Goal: Ask a question

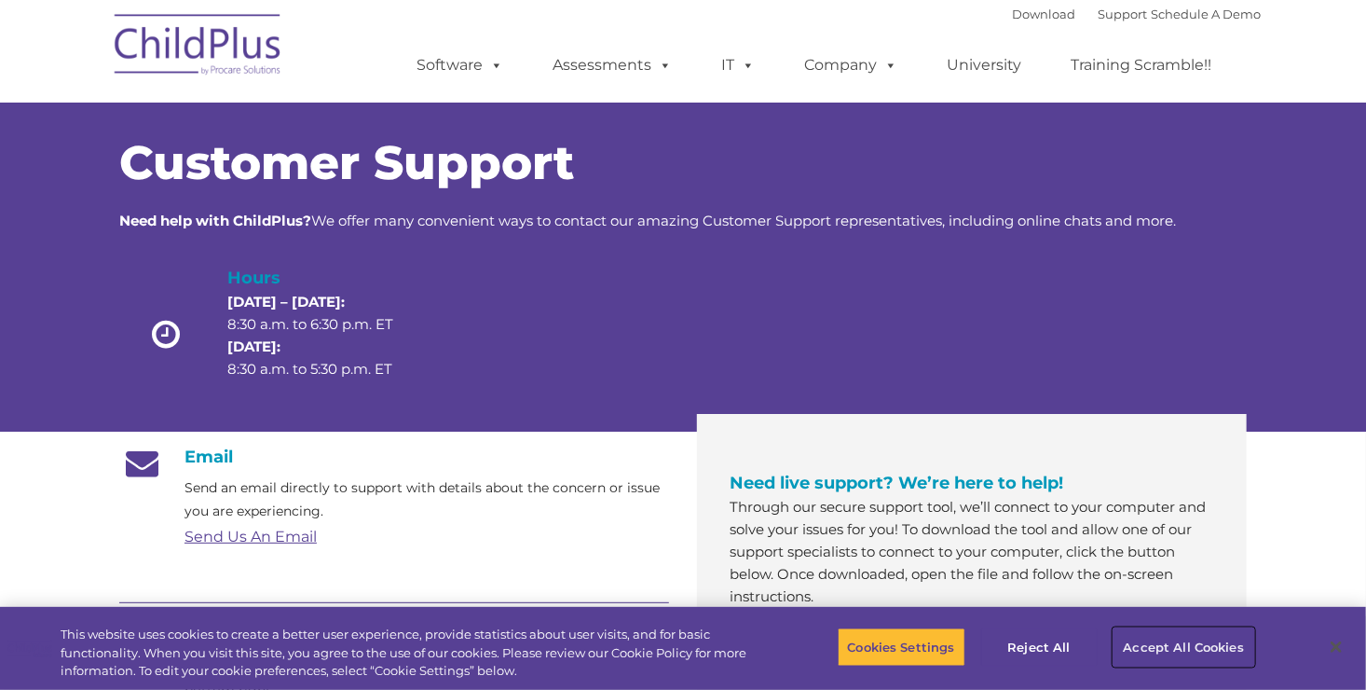
click at [1153, 658] on button "Accept All Cookies" at bounding box center [1184, 646] width 141 height 39
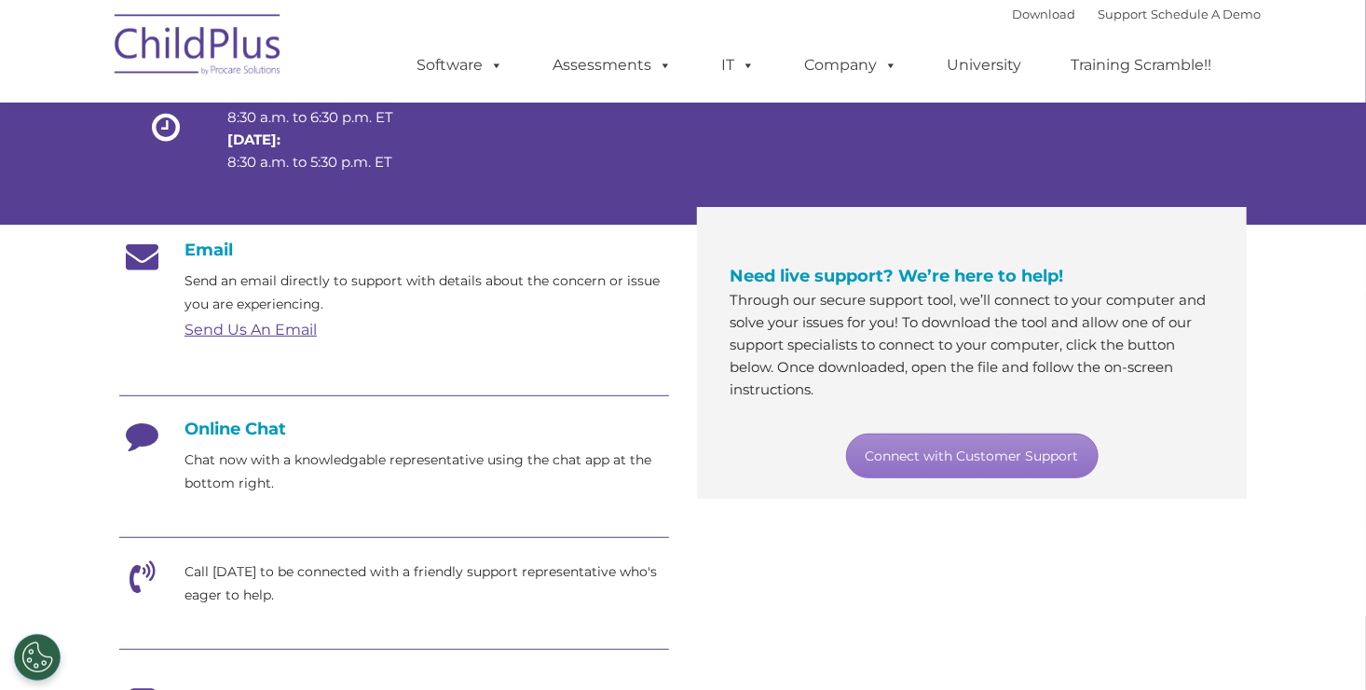
scroll to position [188, 0]
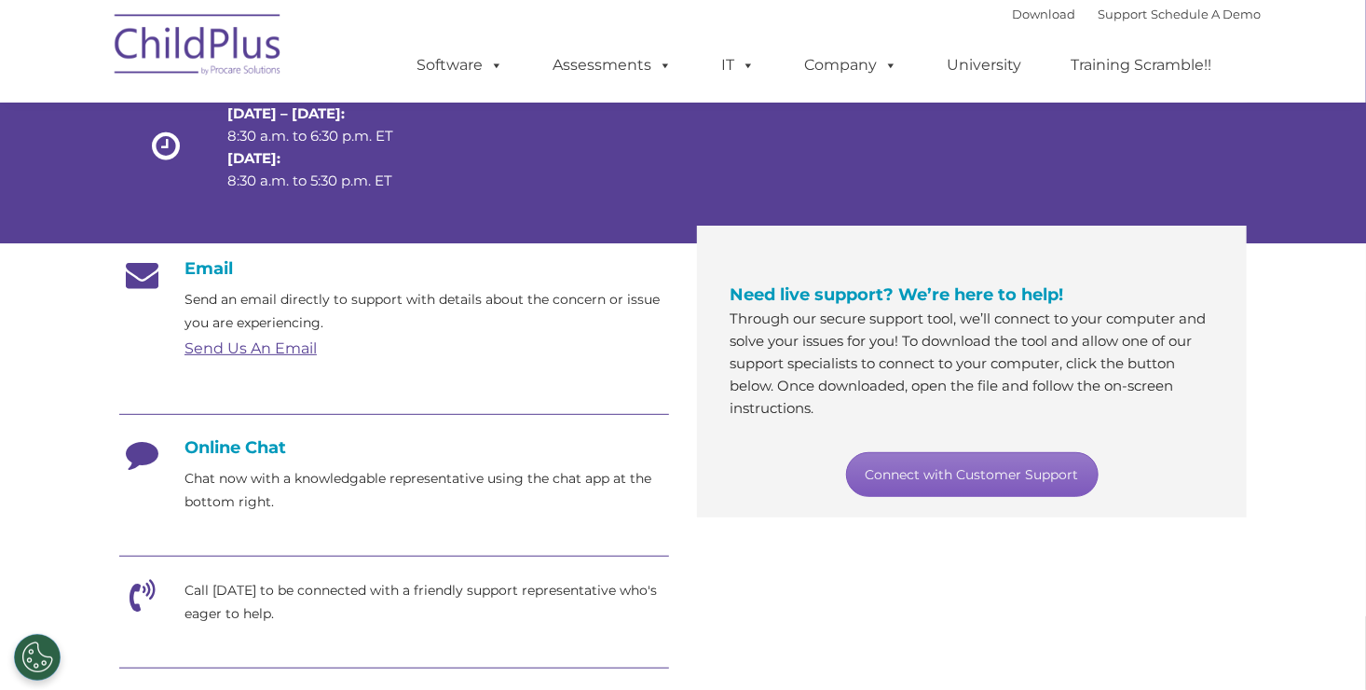
click at [996, 471] on link "Connect with Customer Support" at bounding box center [972, 474] width 253 height 45
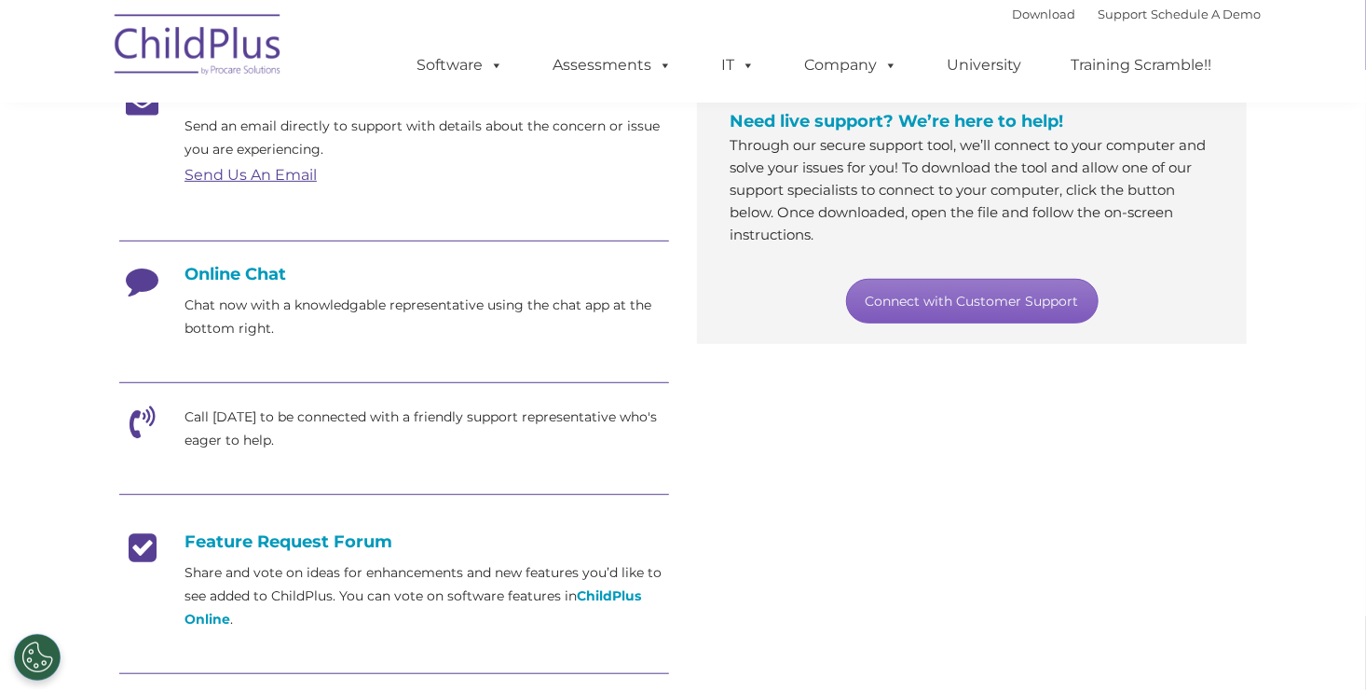
scroll to position [365, 0]
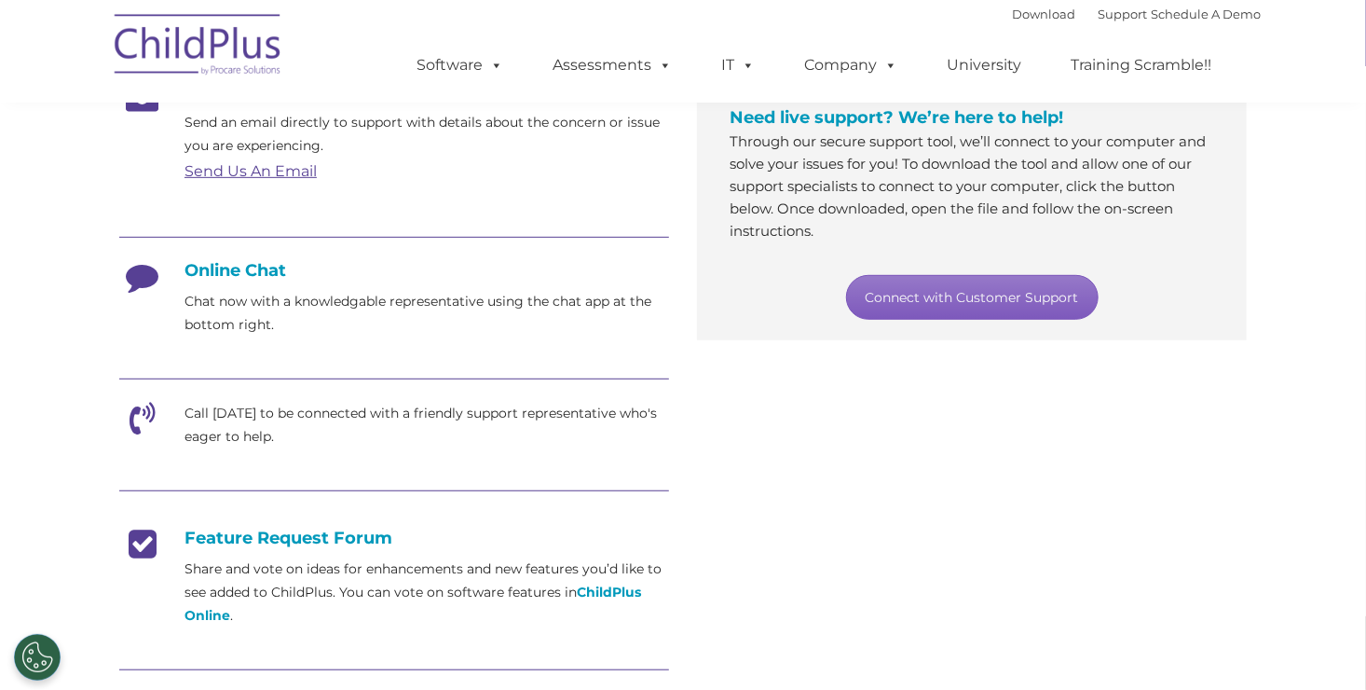
click at [968, 287] on link "Connect with Customer Support" at bounding box center [972, 297] width 253 height 45
click at [1098, 13] on link "Support" at bounding box center [1122, 14] width 49 height 15
